Goal: Check status: Check status

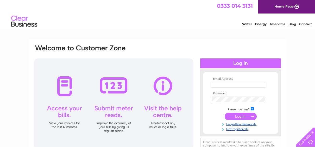
type input "brian.ranger@wanadoo.fr"
click at [242, 117] on input "submit" at bounding box center [241, 116] width 32 height 7
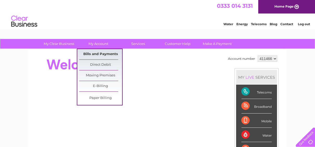
click at [103, 54] on link "Bills and Payments" at bounding box center [100, 54] width 43 height 10
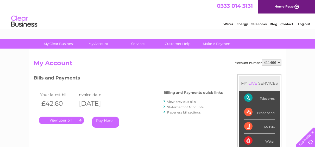
scroll to position [26, 0]
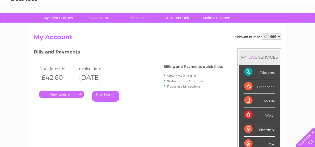
click at [67, 93] on link "." at bounding box center [61, 95] width 45 height 8
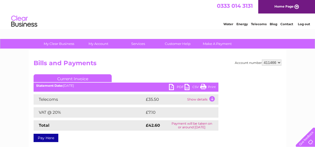
scroll to position [26, 0]
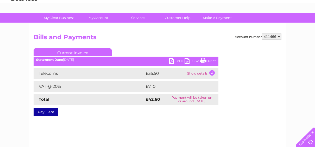
click at [213, 73] on td "Show details" at bounding box center [202, 73] width 33 height 10
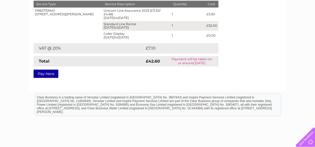
scroll to position [78, 0]
